Goal: Task Accomplishment & Management: Use online tool/utility

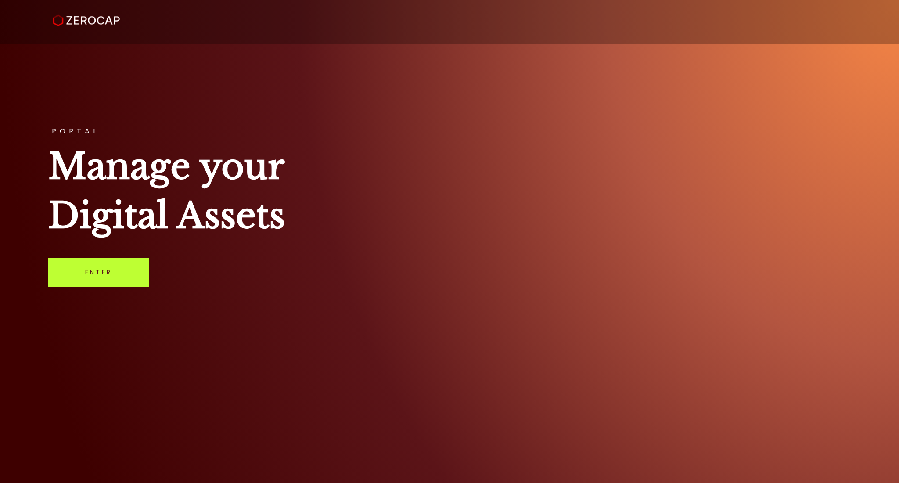
drag, startPoint x: 91, startPoint y: 269, endPoint x: 127, endPoint y: 246, distance: 42.2
click at [92, 269] on link "Enter" at bounding box center [98, 272] width 100 height 29
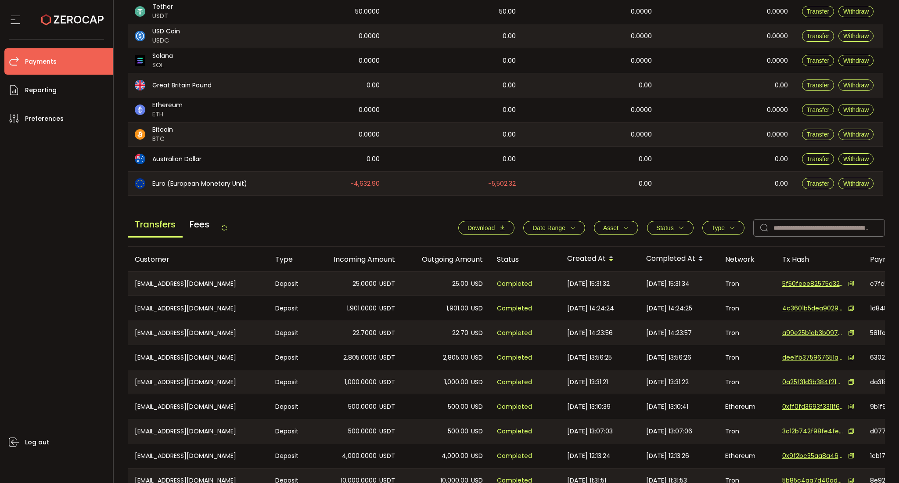
scroll to position [229, 0]
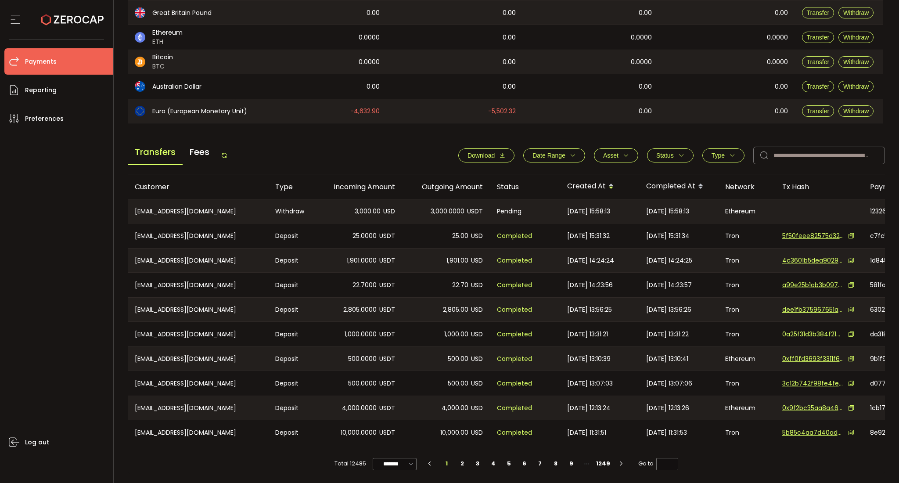
scroll to position [229, 0]
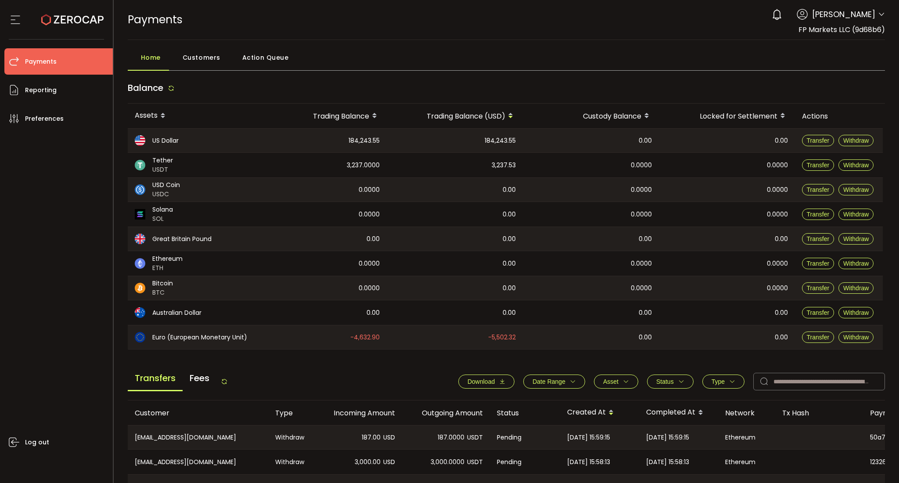
scroll to position [176, 0]
